Goal: Information Seeking & Learning: Check status

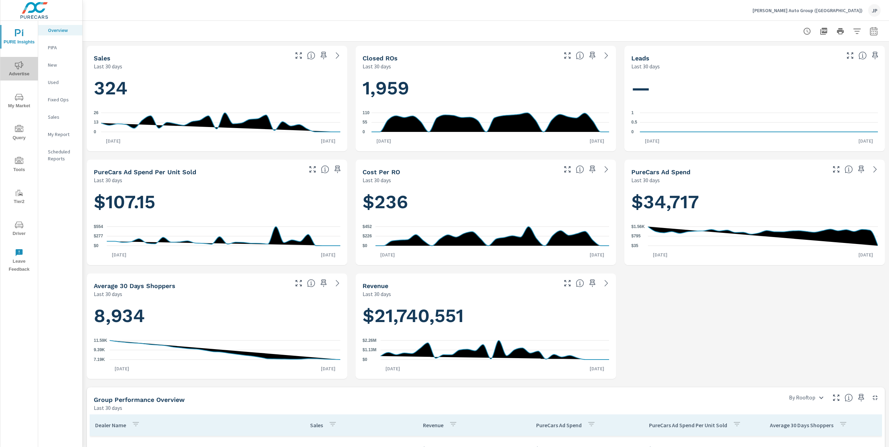
click at [19, 68] on icon "nav menu" at bounding box center [19, 65] width 8 height 8
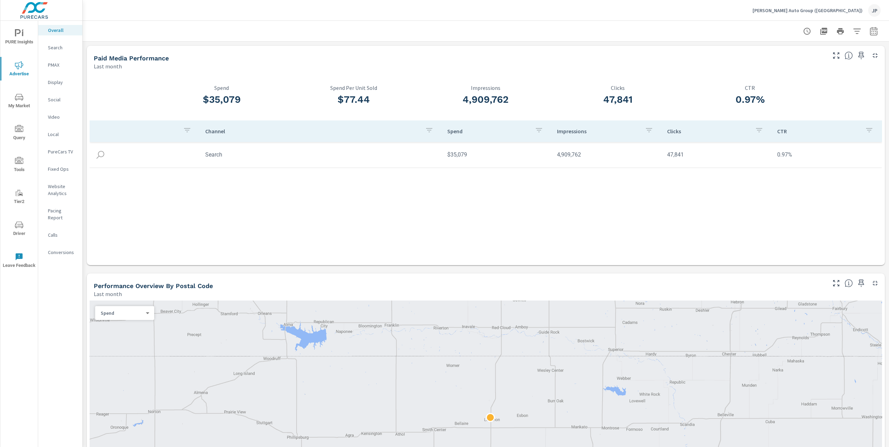
click at [273, 24] on div at bounding box center [485, 31] width 789 height 20
